Goal: Communication & Community: Answer question/provide support

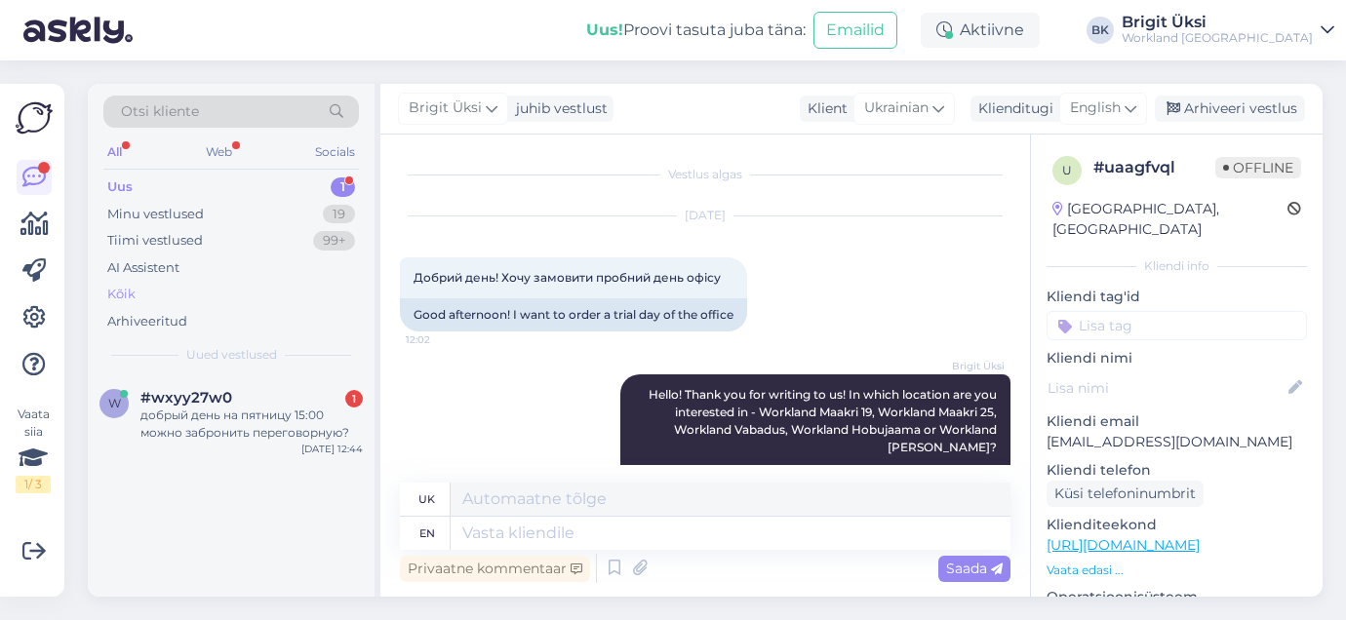
scroll to position [110, 0]
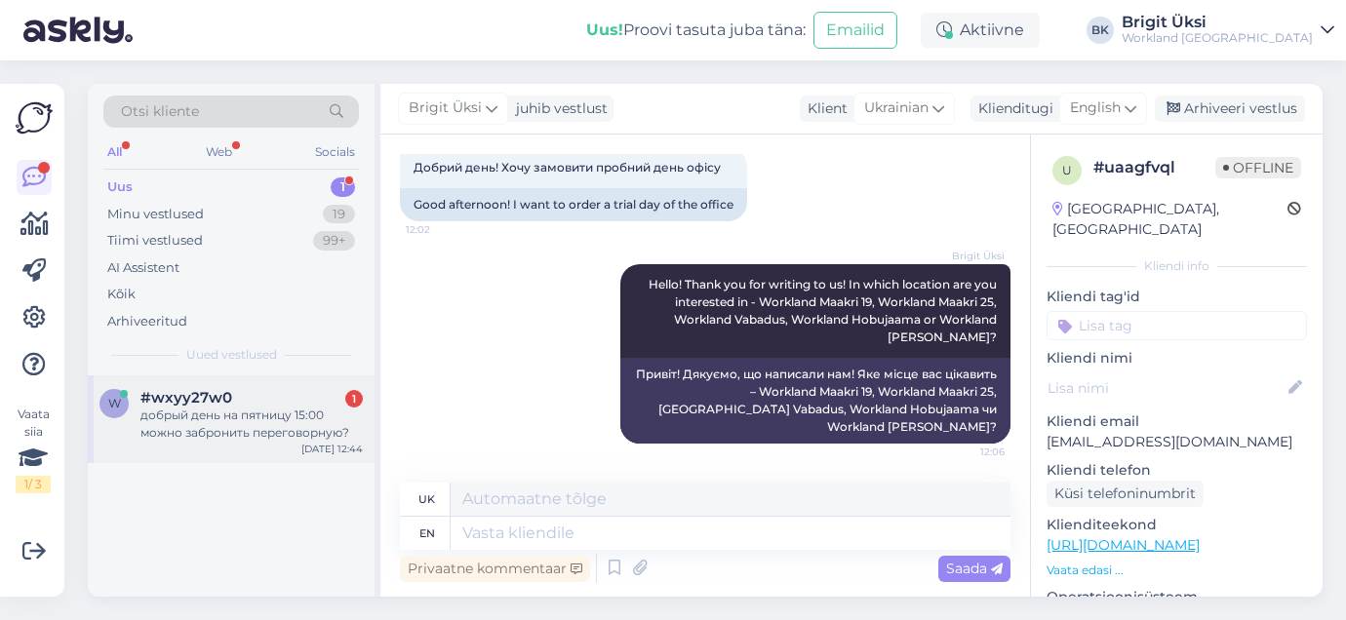
click at [188, 434] on div "добрый день на пятницу 15:00 можно забронить переговорную?" at bounding box center [251, 424] width 222 height 35
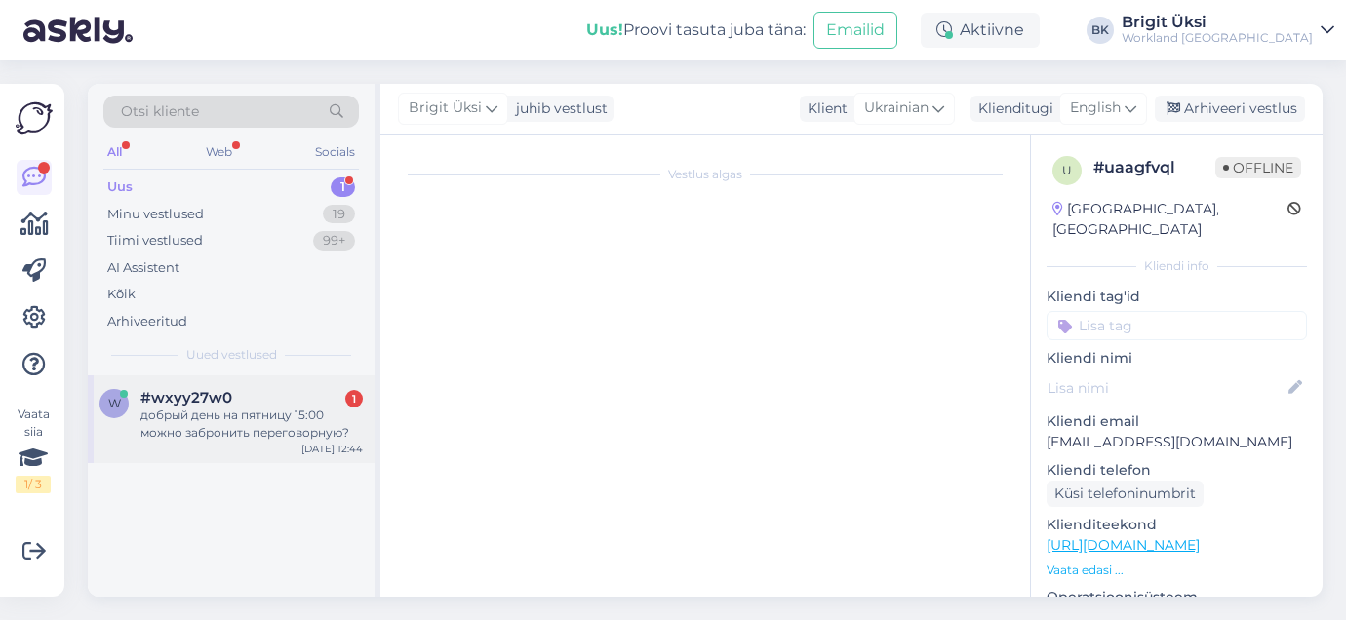
scroll to position [0, 0]
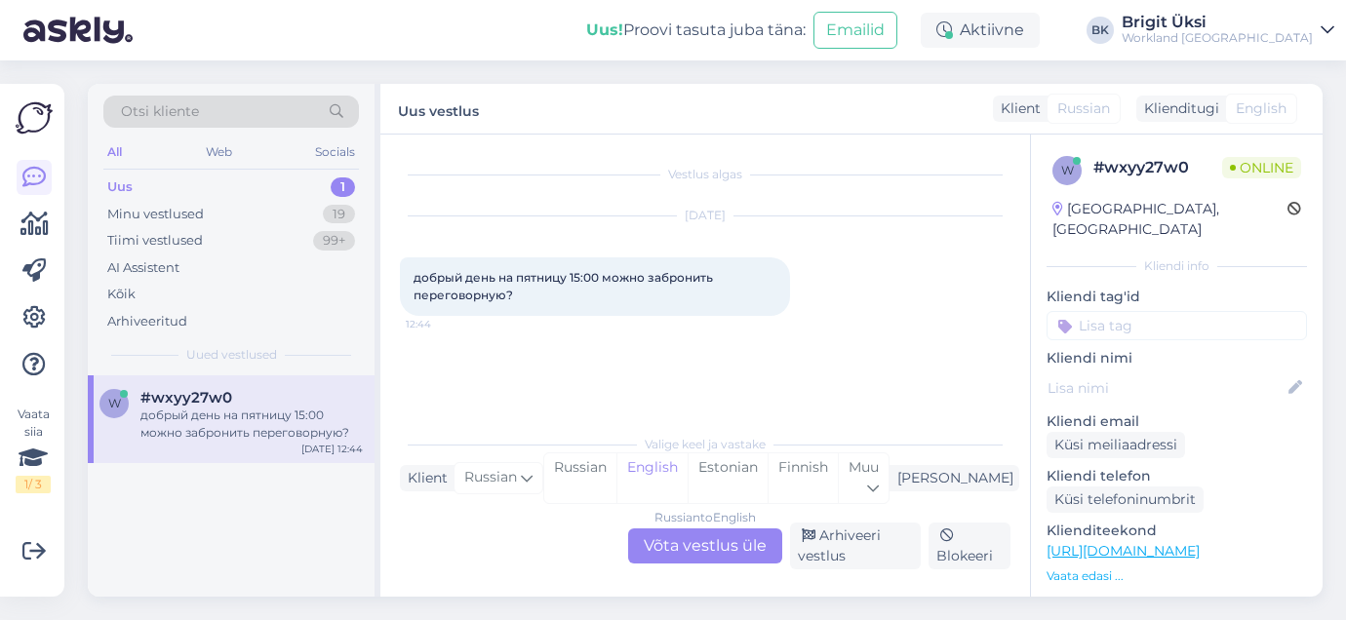
click at [684, 534] on div "Russian to English Võta vestlus üle" at bounding box center [705, 546] width 154 height 35
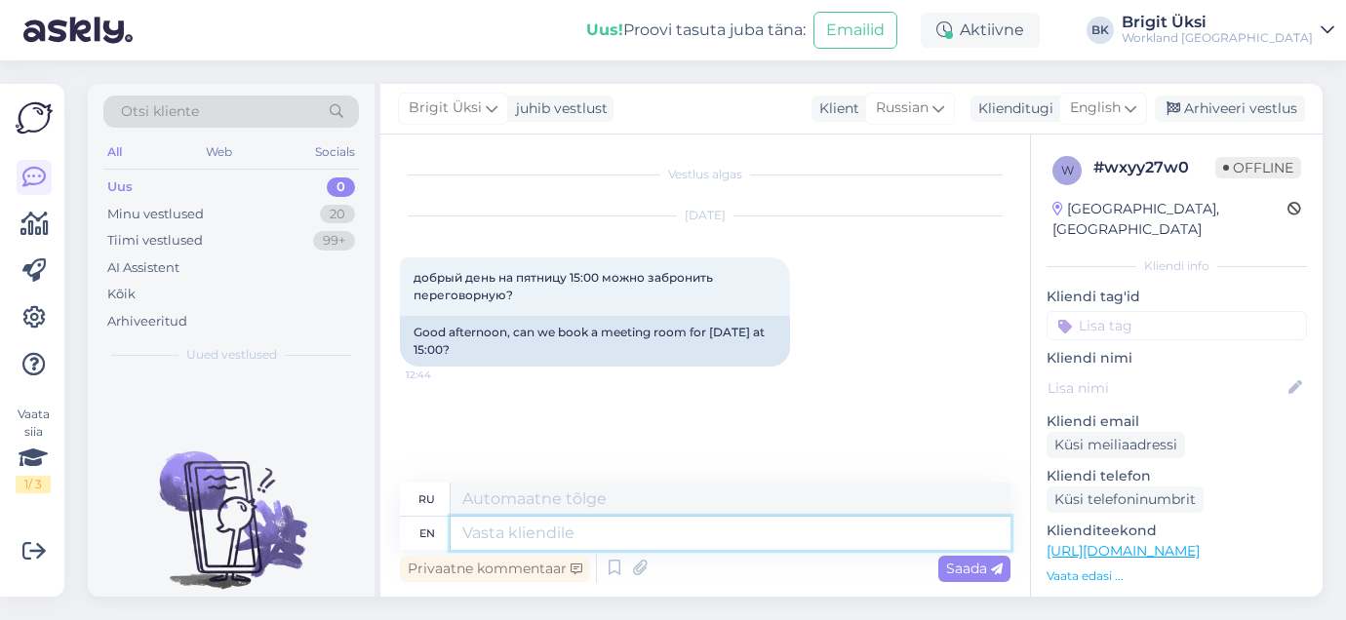
click at [684, 534] on textarea at bounding box center [731, 533] width 560 height 33
type textarea "Hello!"
type textarea "Привет!"
type textarea "Hello! Our"
type textarea "Привет! Наш"
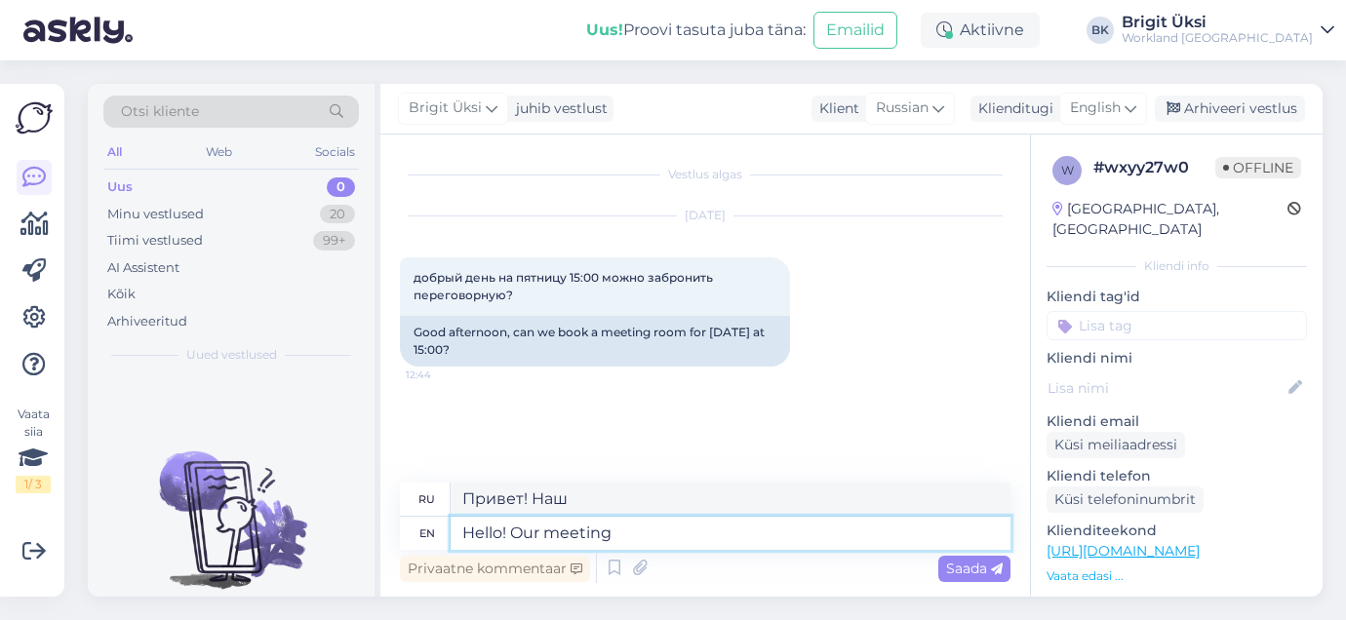
type textarea "Hello! Our meeting"
type textarea "Привет! Наша встреча."
type textarea "Hello! Our meeting rooms ar"
type textarea "Здравствуйте! Наши конференц-залы"
type textarea "Hello! Our meeting rooms are listed"
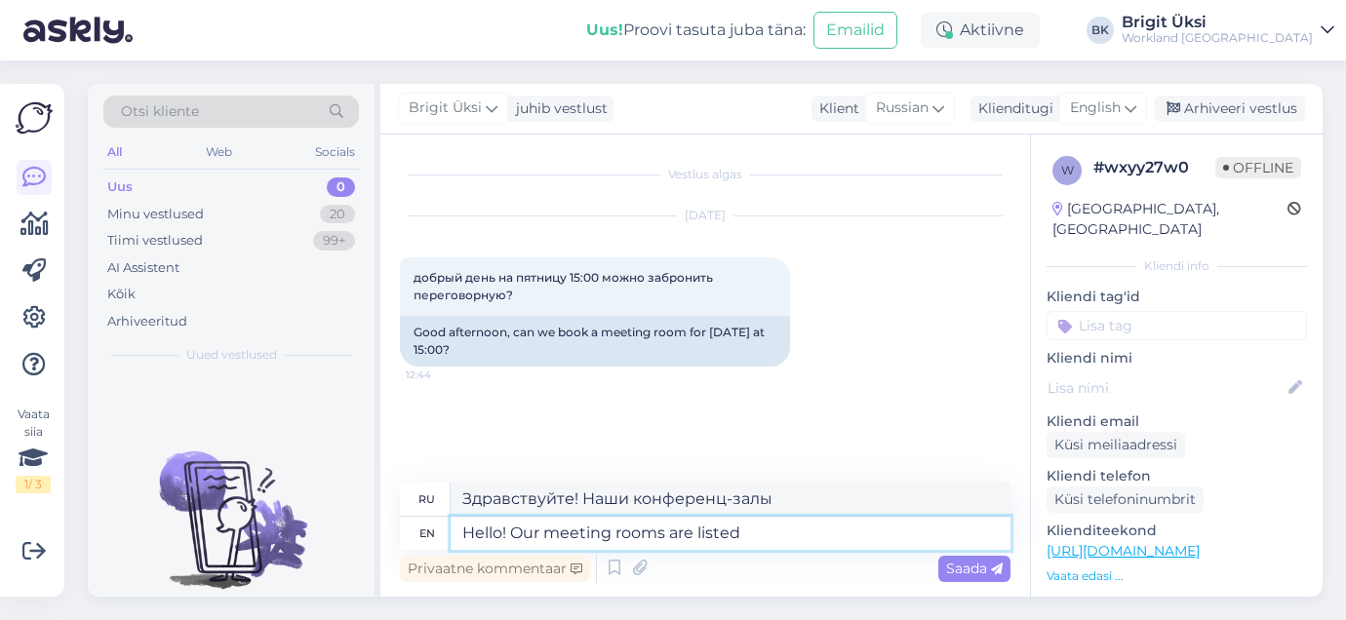
type textarea "Здравствуйте! Наши конференц-залы указаны"
type textarea "Hello! Our meeting rooms are listed on"
type textarea "Здравствуйте! Наши конференц-залы указаны на"
type textarea "Hello! Our meeting rooms are listed on our"
type textarea "Здравствуйте! Наши конференц-залы указаны на нашем сайте."
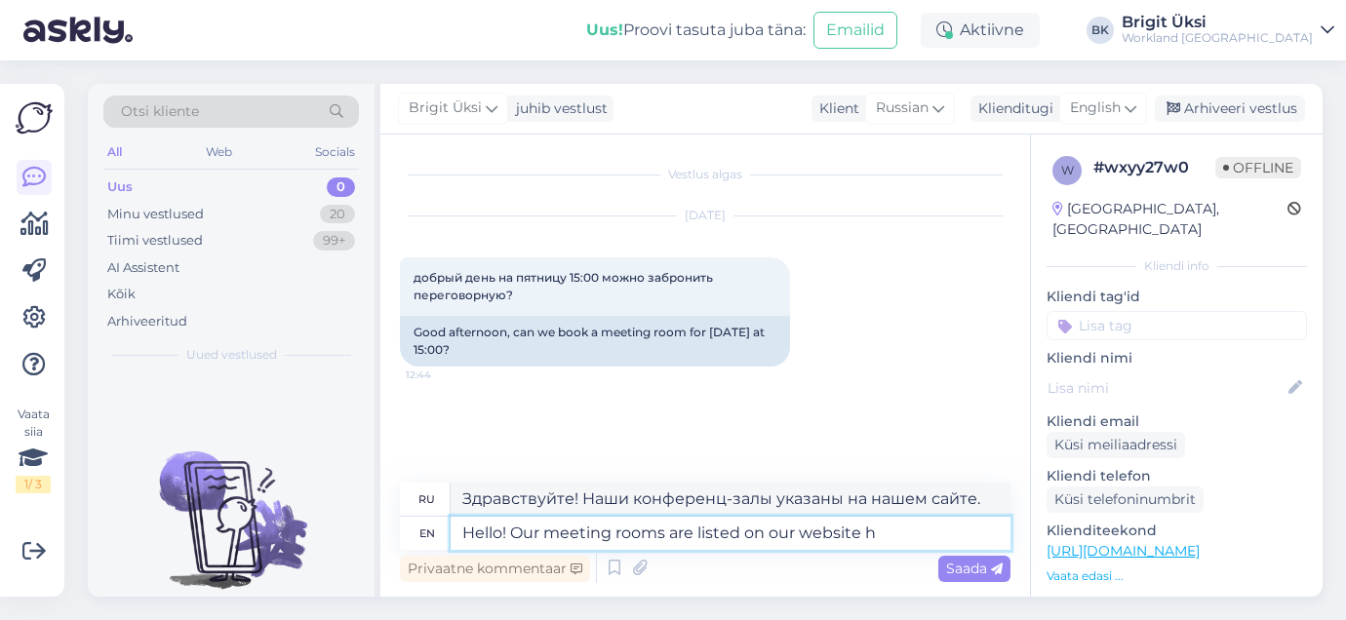
type textarea "Hello! Our meeting rooms are listed on our website he"
type textarea "Здравствуйте! Список наших конференц-залов представлен на нашем сайте."
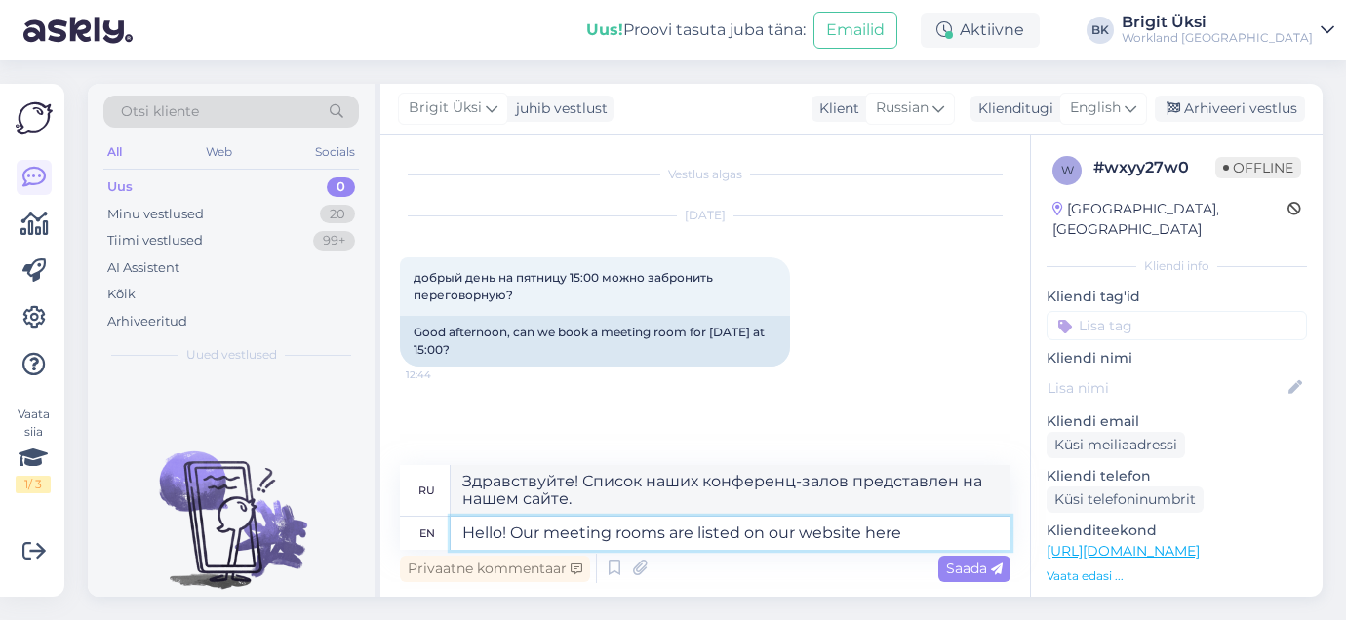
type textarea "Hello! Our meeting rooms are listed on our website here"
type textarea "Здравствуйте! Список наших конференц-залов можно найти на нашем сайте."
type textarea "Hello! Our meeting rooms are listed on our website here -"
type textarea "Здравствуйте! Список наших конференц-залов можно найти на нашем сайте здесь:"
paste textarea "[DOMAIN_NAME]"
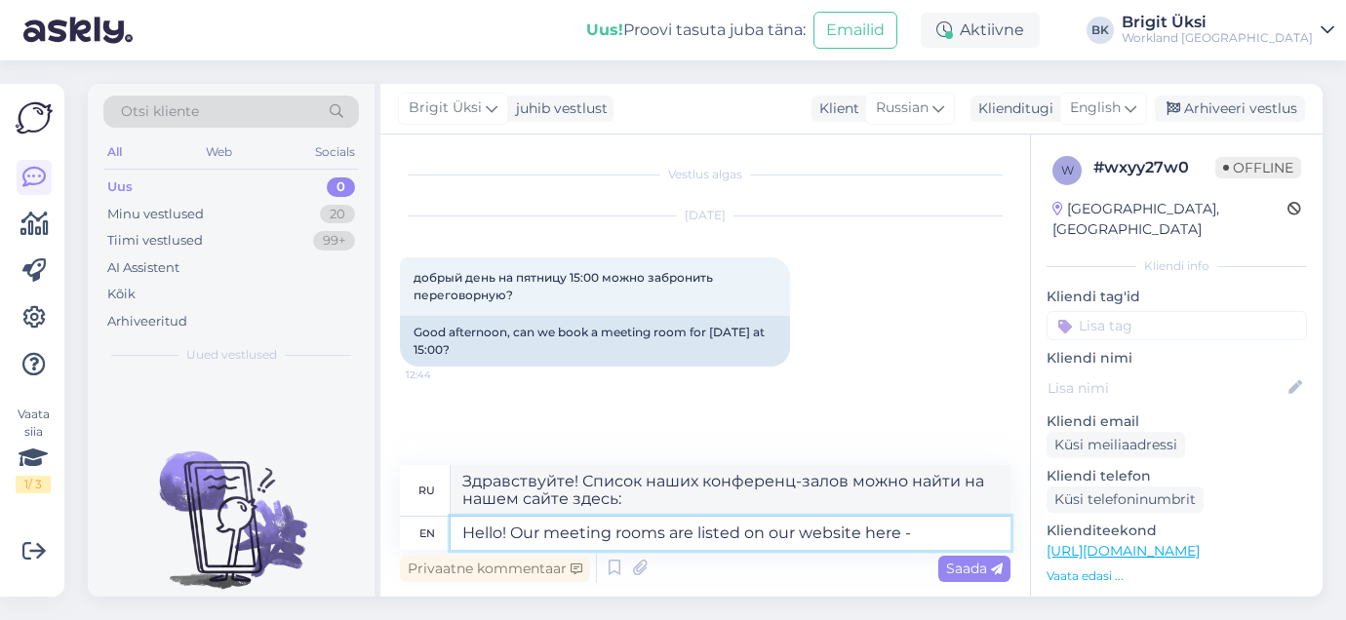
type textarea "Hello! Our meeting rooms are listed on our website here - [DOMAIN_NAME]"
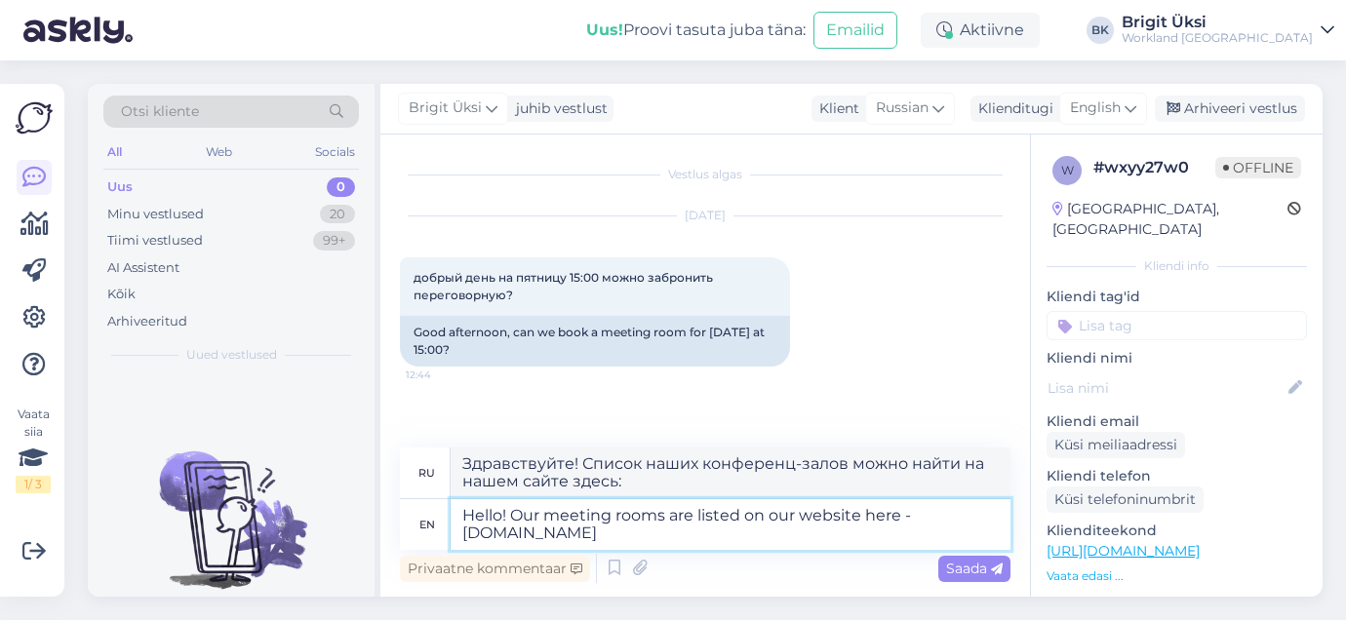
type textarea "Здравствуйте! Список наших конференц-залов можно найти на нашем сайте — [DOMAIN…"
type textarea "Hello! Our meeting rooms are listed on our website here - [DOMAIN_NAME]."
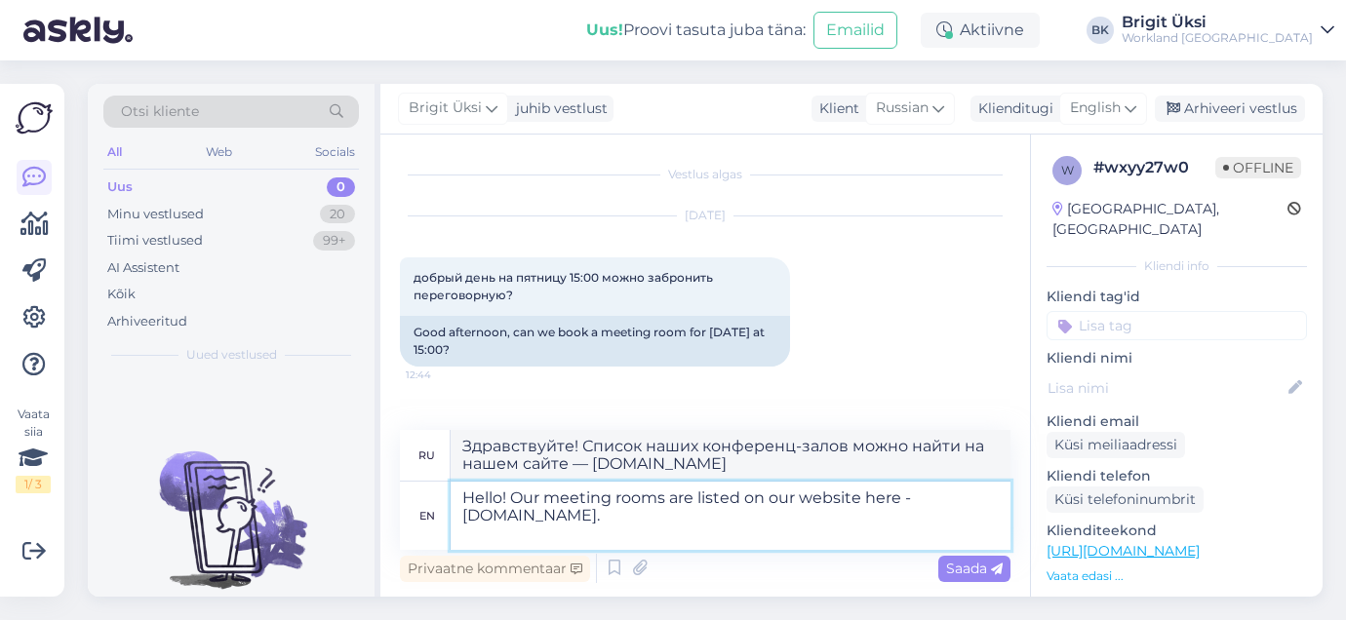
type textarea "Здравствуйте! Список наших конференц-залов представлен на нашем сайте — [DOMAIN…"
click at [667, 525] on textarea "Hello! Our meeting rooms are listed on our website here - [DOMAIN_NAME]." at bounding box center [731, 516] width 560 height 68
click at [646, 515] on textarea "Hello! Our meeting rooms are listed on our website here - [DOMAIN_NAME]." at bounding box center [731, 516] width 560 height 68
click at [582, 540] on textarea "Hello! Our meeting rooms are listed on our website here - [DOMAIN_NAME]." at bounding box center [731, 516] width 560 height 68
drag, startPoint x: 646, startPoint y: 519, endPoint x: 460, endPoint y: 522, distance: 186.4
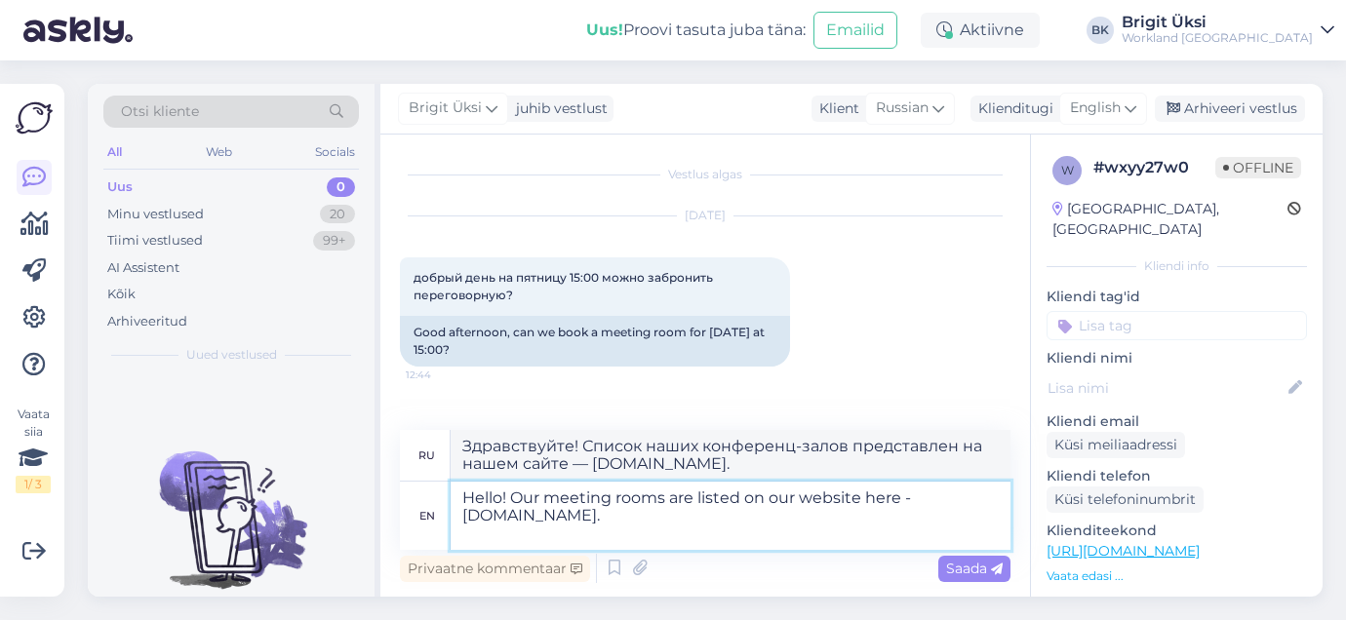
click at [460, 522] on textarea "Hello! Our meeting rooms are listed on our website here - [DOMAIN_NAME]." at bounding box center [731, 516] width 560 height 68
type textarea "Hello! Our meeting rooms are listed on our website here -"
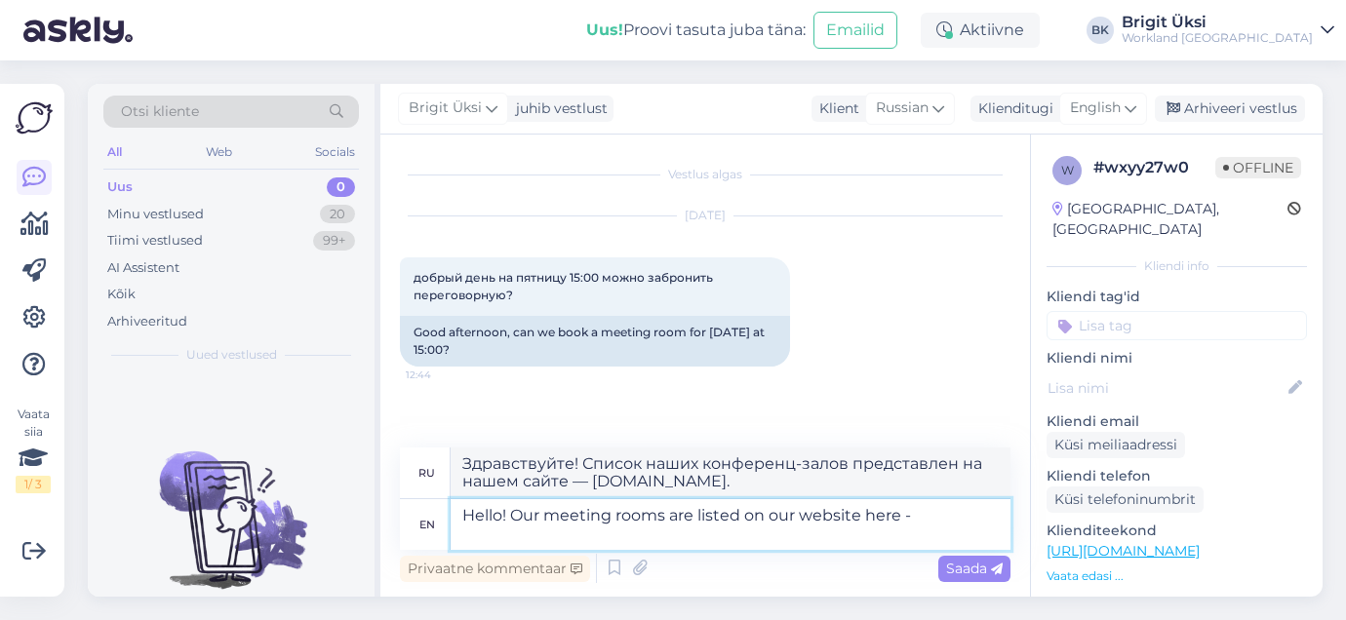
type textarea "Здравствуйте! Список наших конференц-залов можно найти на нашем сайте здесь:"
paste textarea "[DOMAIN_NAME]"
type textarea "Hello! Our meeting rooms are listed on our website here - [DOMAIN_NAME]"
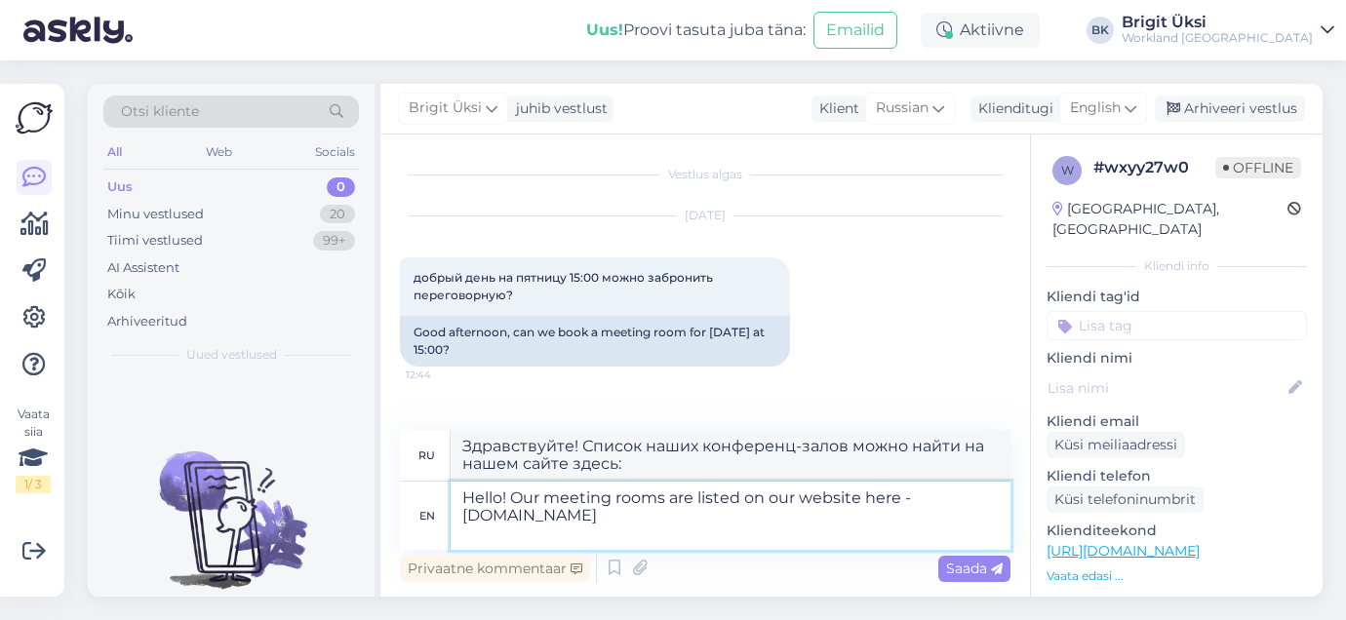
type textarea "Здравствуйте! Список наших конференц-залов можно найти на нашем сайте — [DOMAIN…"
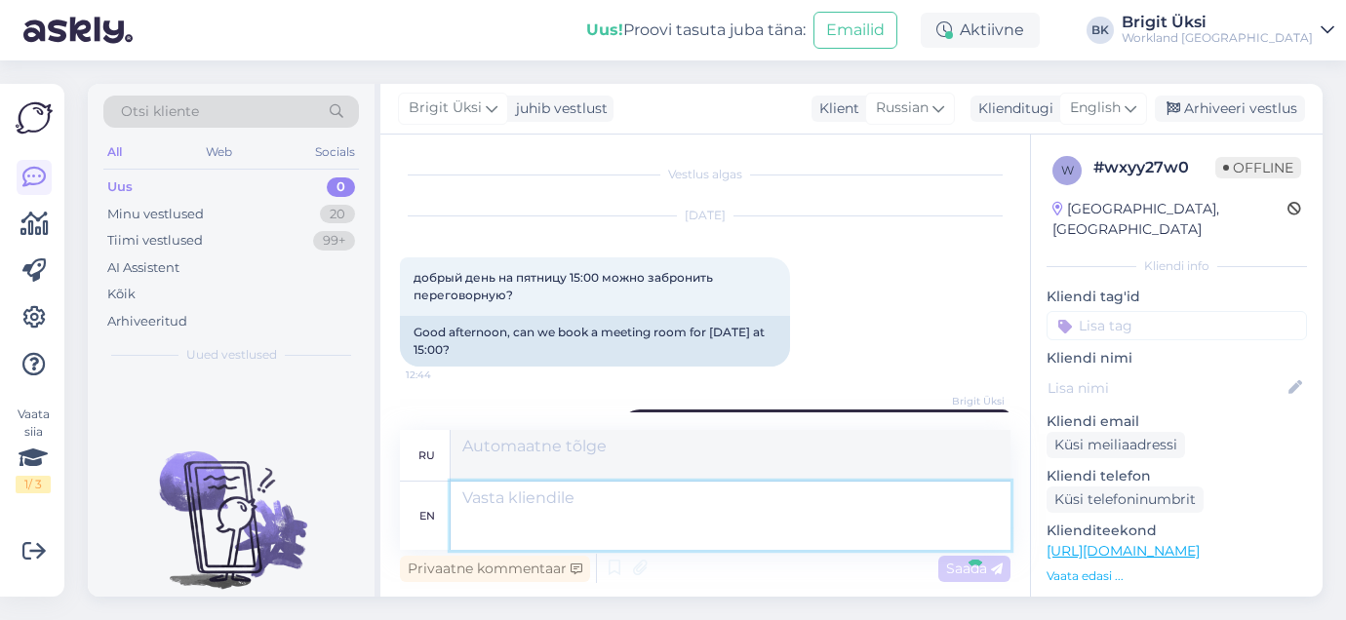
scroll to position [75, 0]
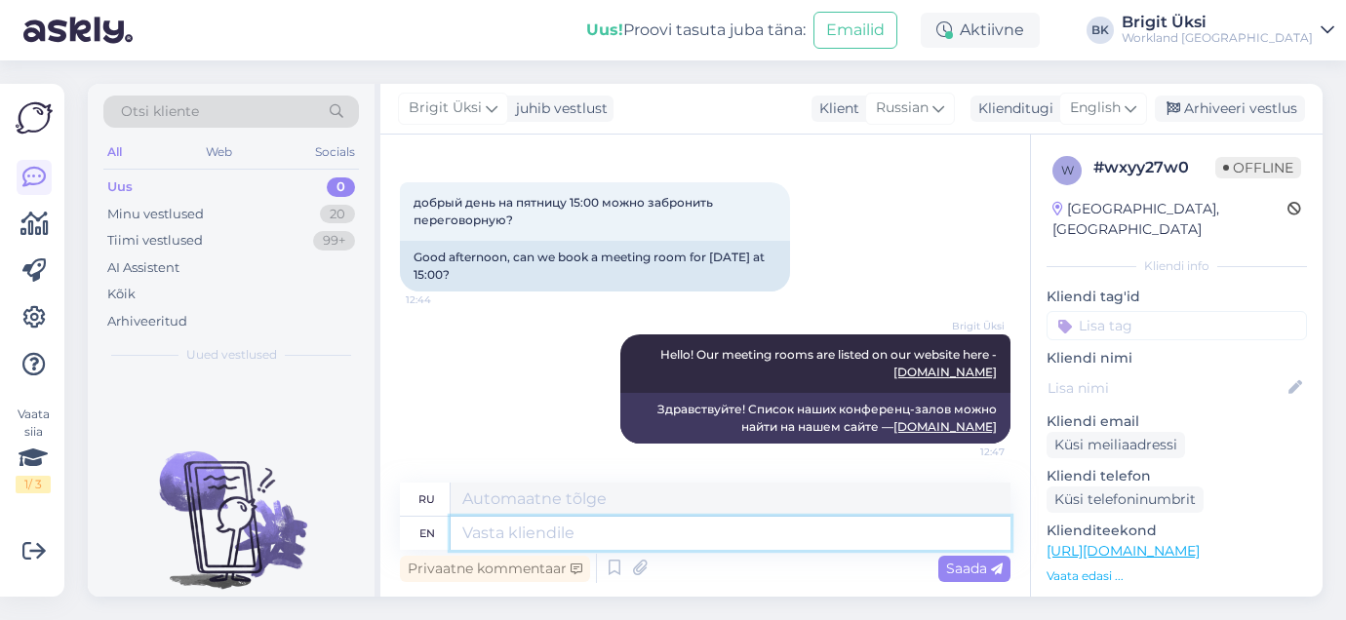
paste textarea "To complete your booking, you will need to create an user account on our websit…"
type textarea "To complete your booking, you will need to create an user account on our websit…"
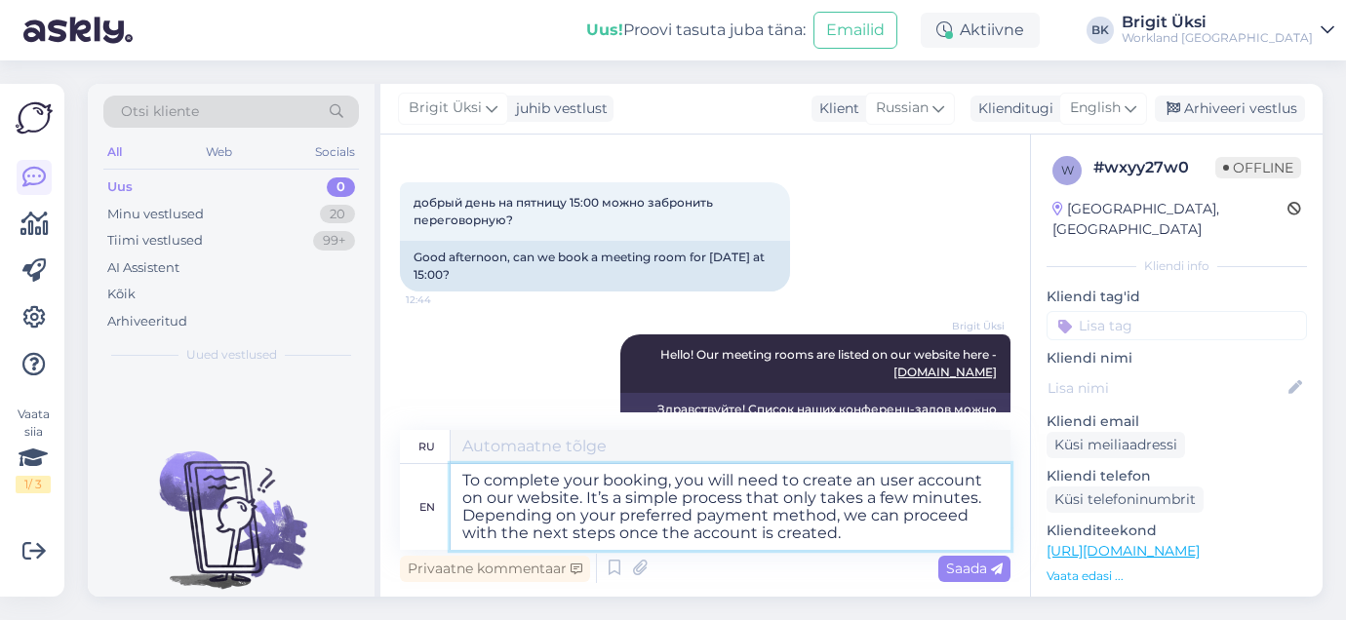
scroll to position [128, 0]
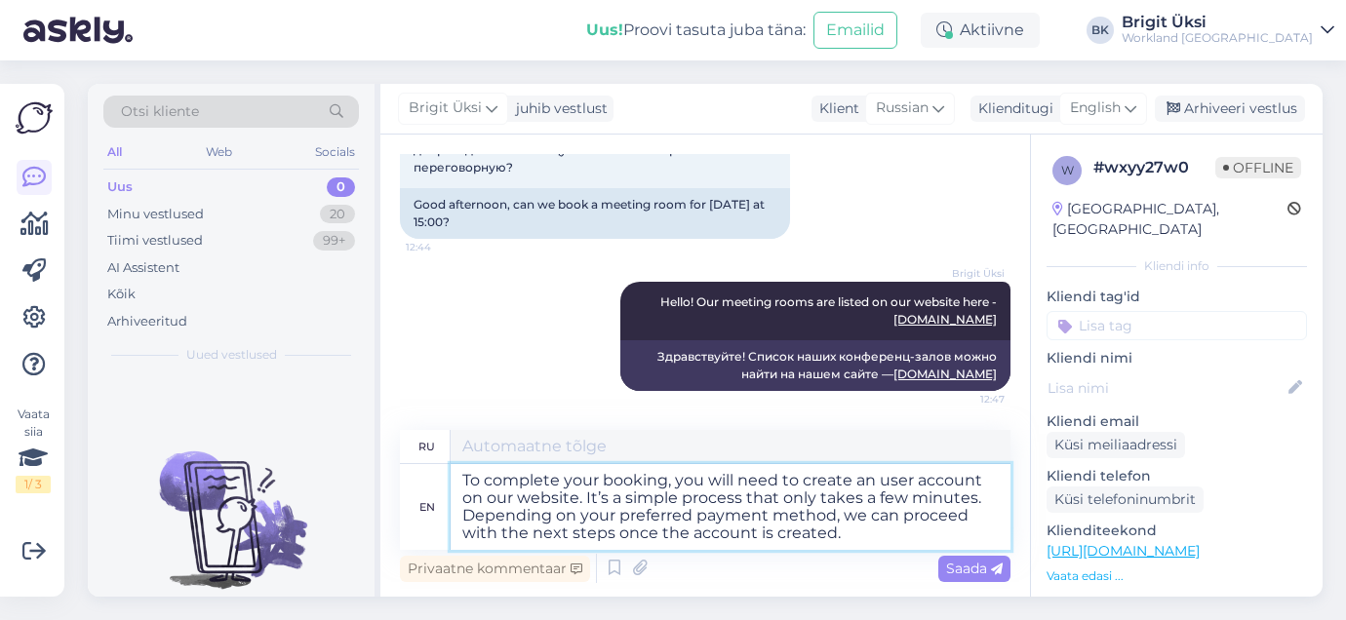
type textarea "Для завершения бронирования вам необходимо создать учётную запись на нашем сайт…"
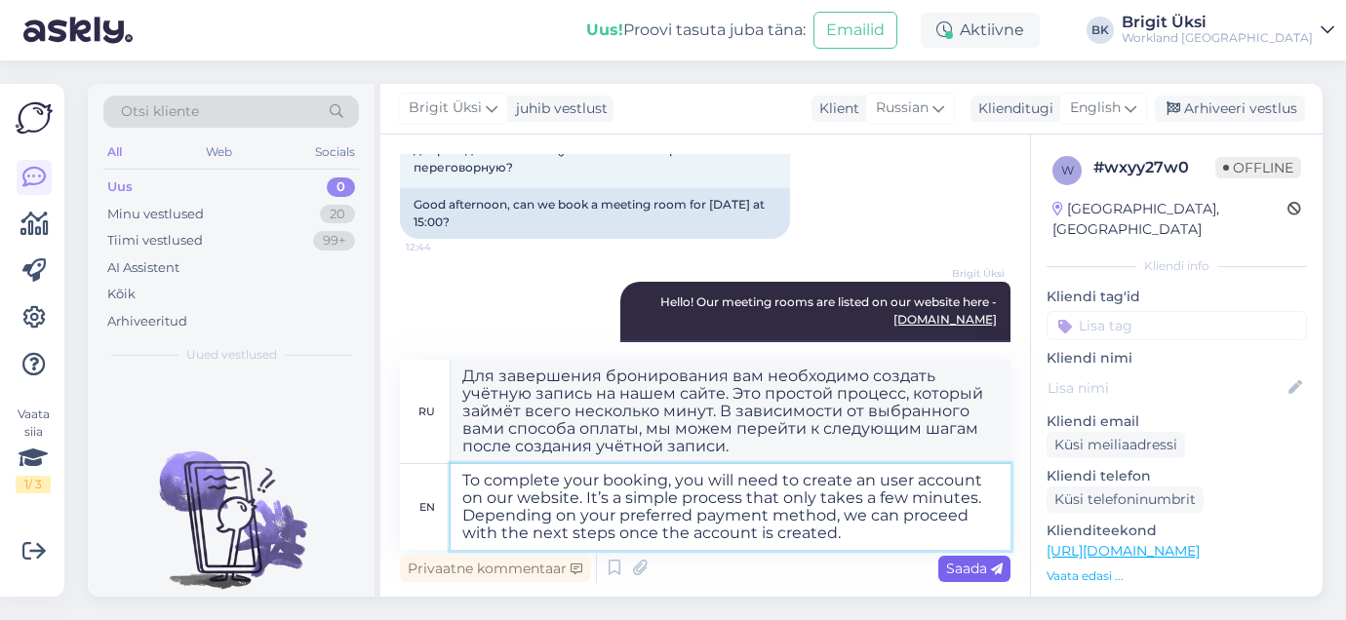
type textarea "To complete your booking, you will need to create an user account on our websit…"
click at [951, 563] on span "Saada" at bounding box center [974, 569] width 57 height 18
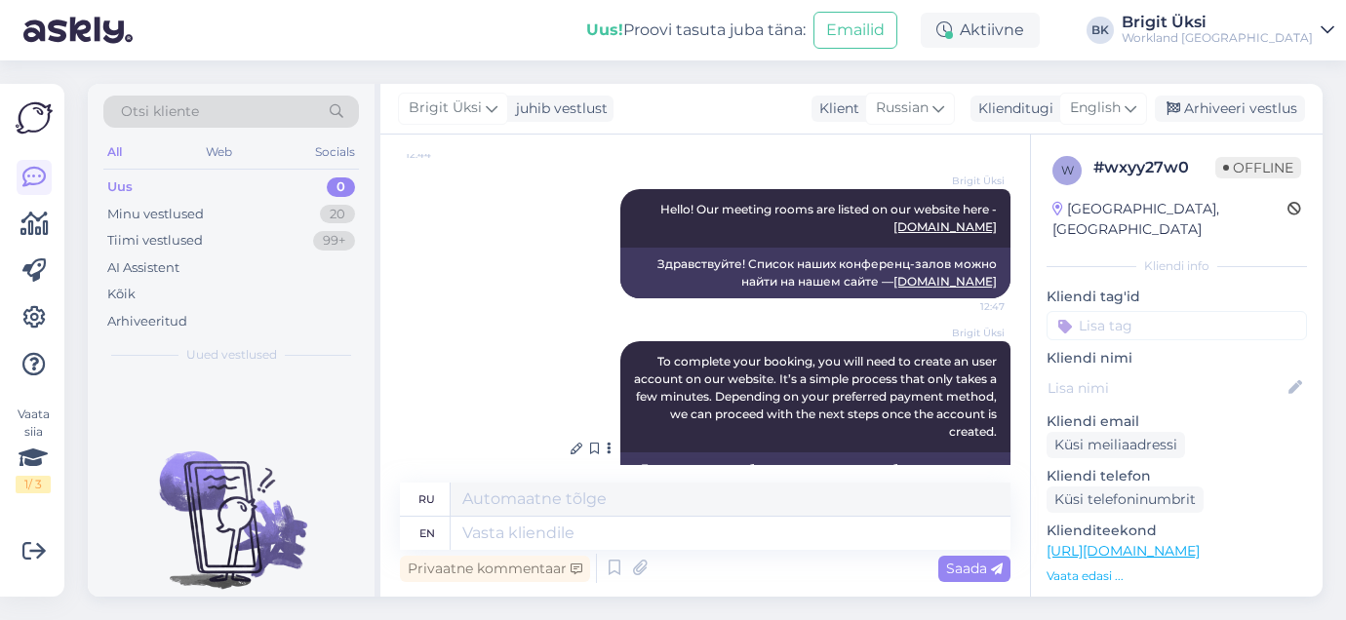
scroll to position [220, 0]
